Goal: Task Accomplishment & Management: Manage account settings

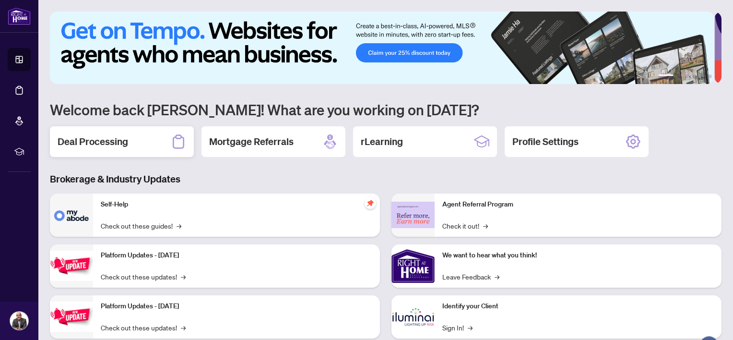
click at [119, 141] on h2 "Deal Processing" at bounding box center [93, 141] width 71 height 13
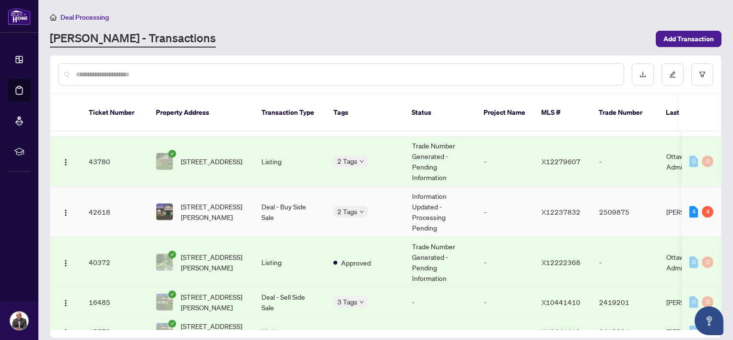
scroll to position [64, 0]
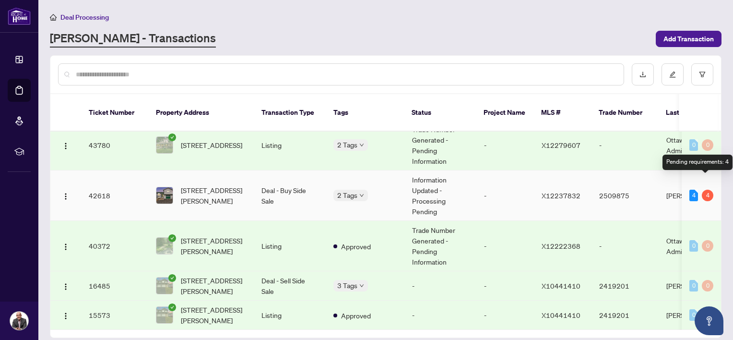
click at [704, 189] on div "4" at bounding box center [708, 195] width 12 height 12
click at [546, 57] on div at bounding box center [385, 74] width 671 height 37
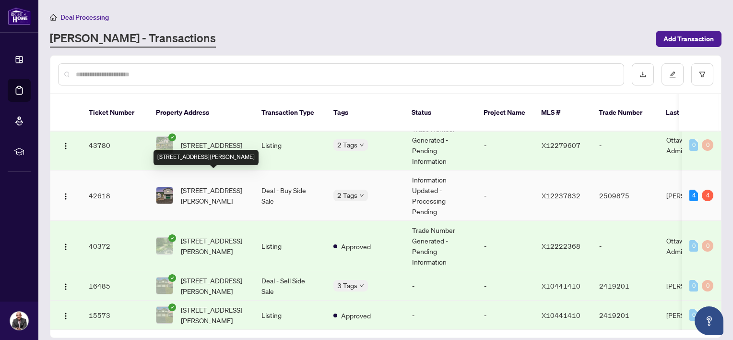
click at [197, 185] on span "[STREET_ADDRESS][PERSON_NAME]" at bounding box center [213, 195] width 65 height 21
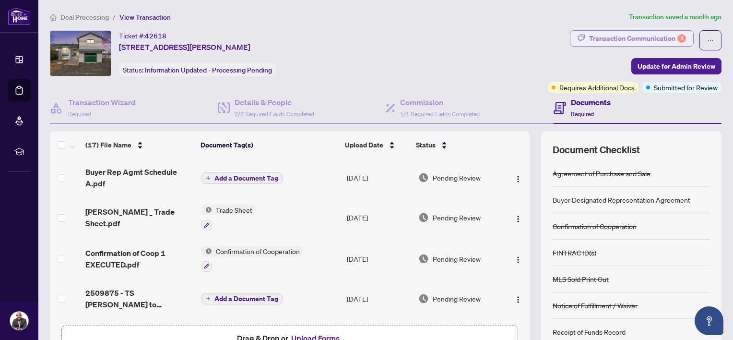
click at [640, 36] on div "Transaction Communication 4" at bounding box center [637, 38] width 97 height 15
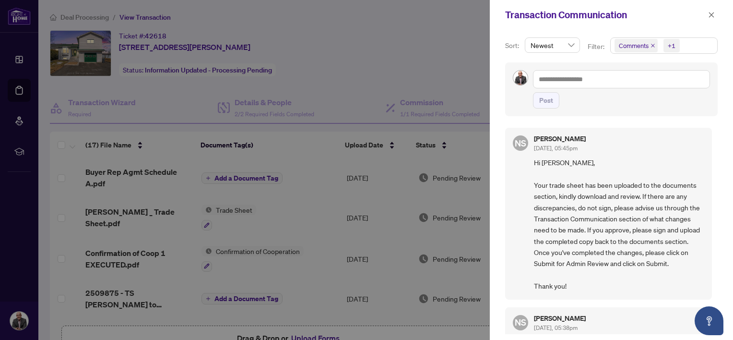
click at [410, 23] on div at bounding box center [366, 170] width 733 height 340
